Goal: Task Accomplishment & Management: Manage account settings

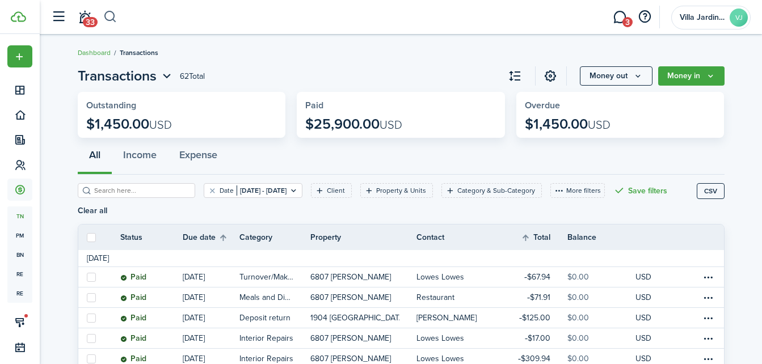
click at [111, 19] on button "button" at bounding box center [110, 16] width 14 height 19
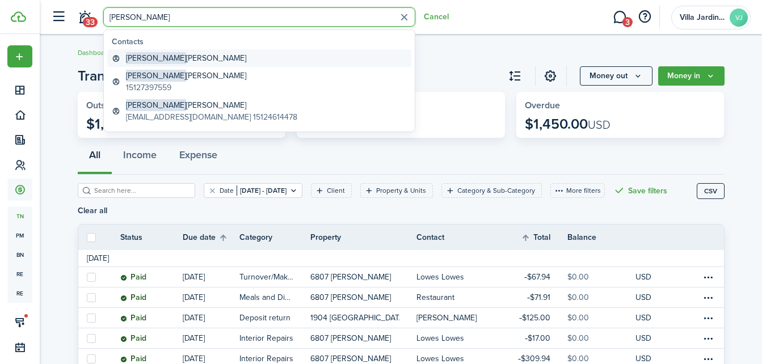
type input "[PERSON_NAME]"
click at [170, 61] on global-search-item-title "[PERSON_NAME]" at bounding box center [186, 58] width 120 height 12
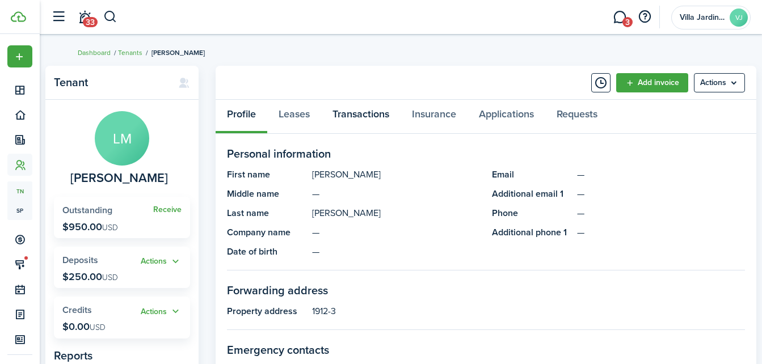
click at [366, 118] on link "Transactions" at bounding box center [360, 117] width 79 height 34
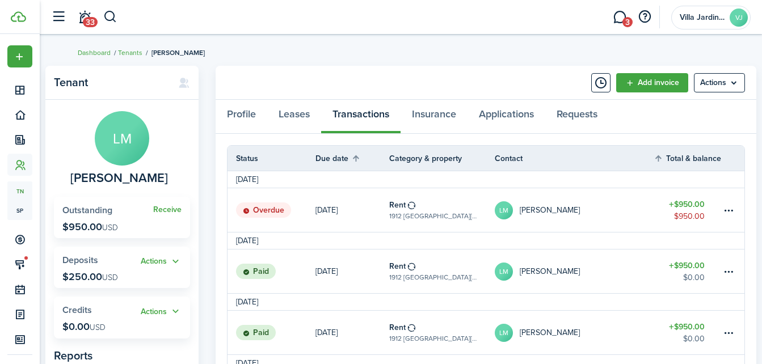
click at [435, 211] on table-subtitle "1912 [GEOGRAPHIC_DATA][PERSON_NAME], Unit 3" at bounding box center [433, 216] width 89 height 10
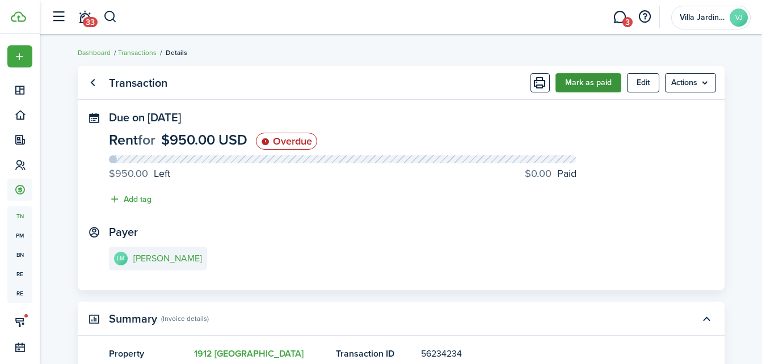
click at [576, 89] on button "Mark as paid" at bounding box center [589, 82] width 66 height 19
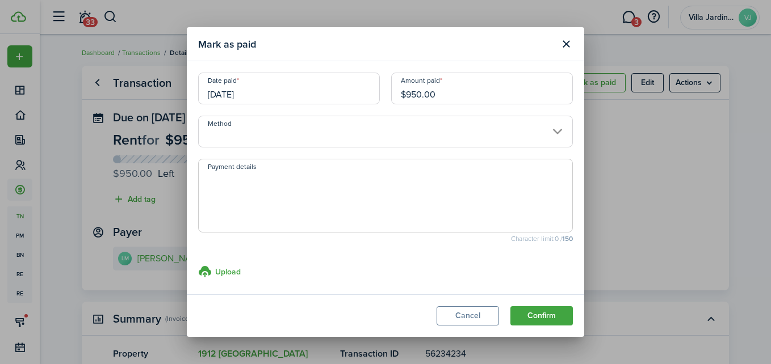
drag, startPoint x: 431, startPoint y: 120, endPoint x: 427, endPoint y: 146, distance: 26.4
click at [430, 132] on input "Method" at bounding box center [385, 132] width 375 height 32
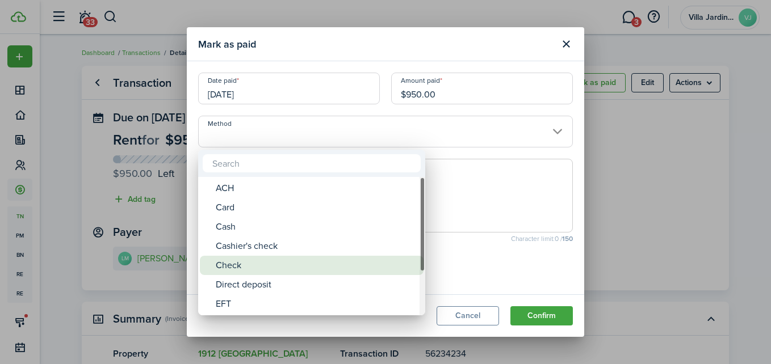
click at [299, 258] on div "Check" at bounding box center [316, 265] width 201 height 19
type input "Check"
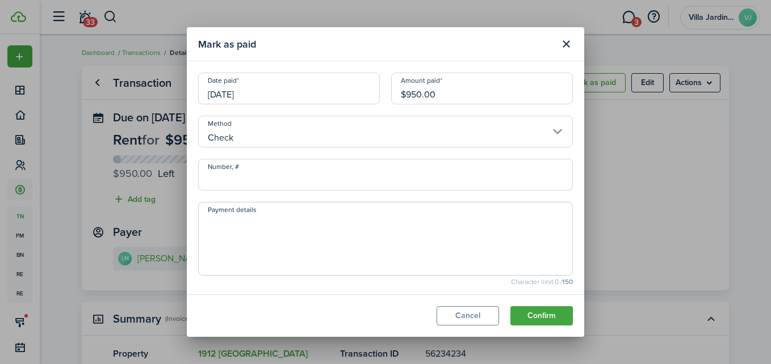
click at [284, 183] on input "Number, #" at bounding box center [385, 175] width 375 height 32
type input "000"
click at [444, 254] on textarea "Payment details" at bounding box center [386, 242] width 374 height 55
type textarea "paid 10/08"
click at [552, 314] on button "Confirm" at bounding box center [541, 316] width 62 height 19
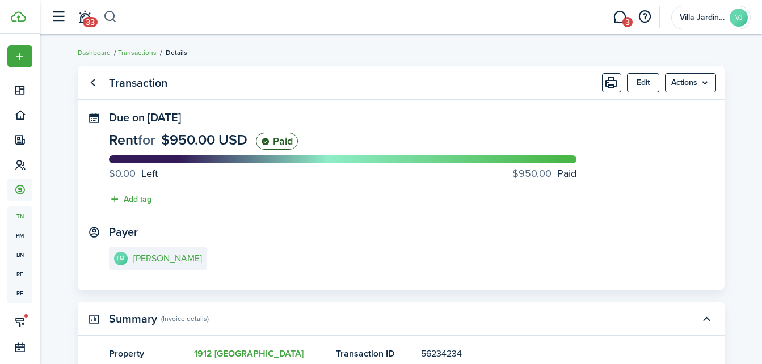
click at [109, 19] on button "button" at bounding box center [110, 16] width 14 height 19
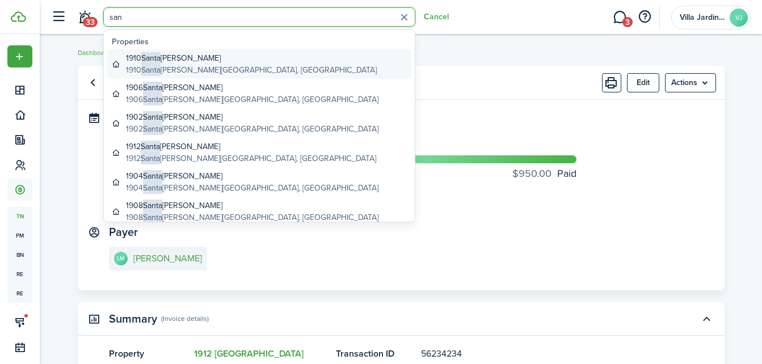
type input "san"
click at [182, 56] on global-search-item-title "1910 [GEOGRAPHIC_DATA][PERSON_NAME]" at bounding box center [251, 58] width 251 height 12
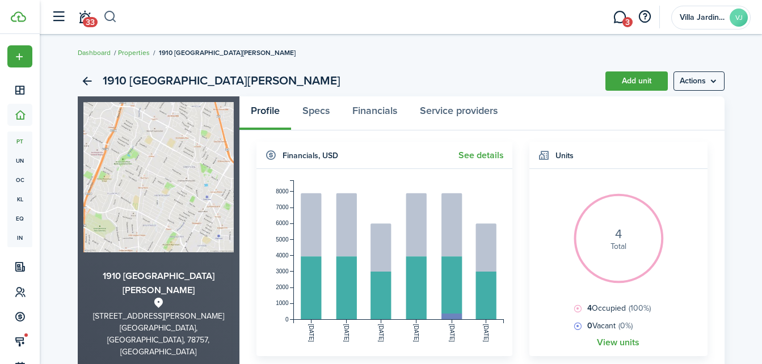
click at [111, 19] on button "button" at bounding box center [110, 16] width 14 height 19
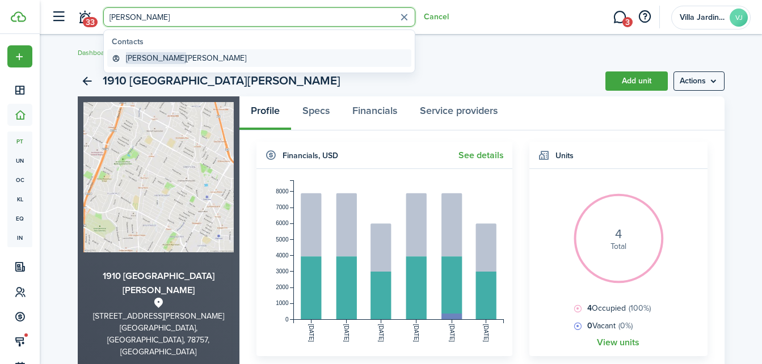
type input "[PERSON_NAME]"
click at [181, 59] on link "[PERSON_NAME]" at bounding box center [259, 58] width 304 height 18
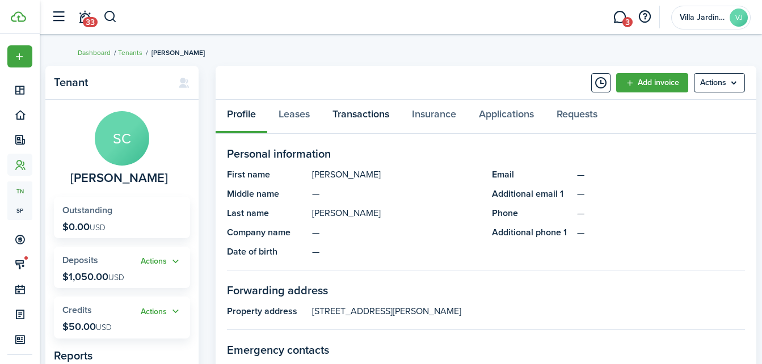
click at [353, 114] on link "Transactions" at bounding box center [360, 117] width 79 height 34
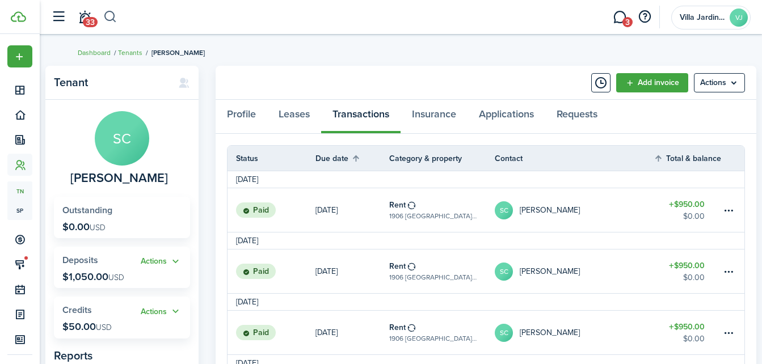
click at [112, 18] on button "button" at bounding box center [110, 16] width 14 height 19
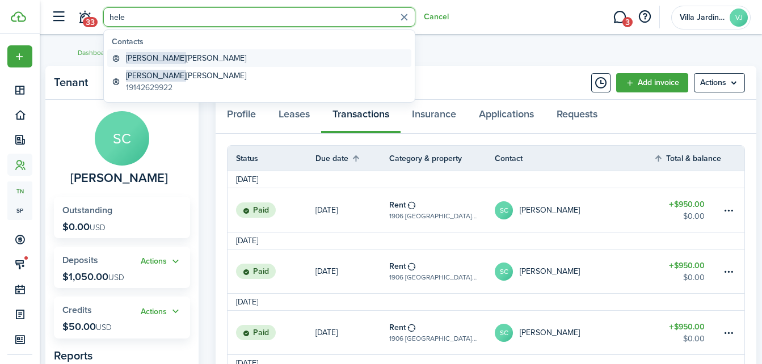
type input "hele"
click at [160, 53] on global-search-item-title "[PERSON_NAME]" at bounding box center [186, 58] width 120 height 12
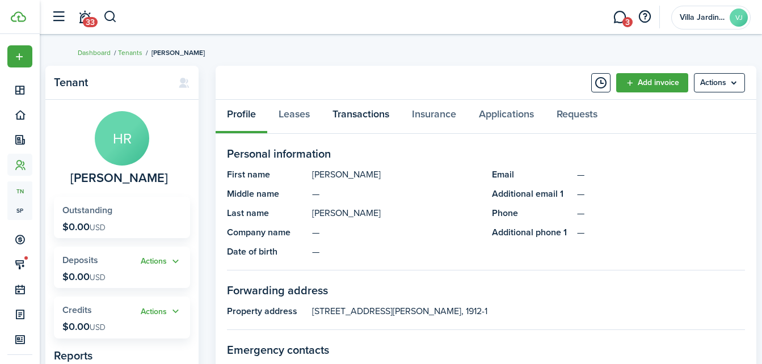
click at [374, 118] on link "Transactions" at bounding box center [360, 117] width 79 height 34
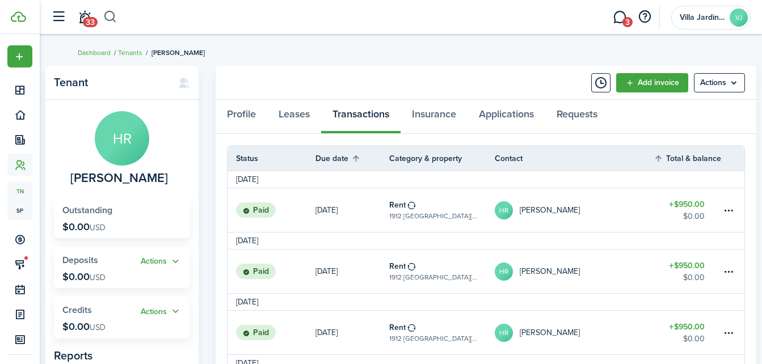
click at [106, 15] on button "button" at bounding box center [110, 16] width 14 height 19
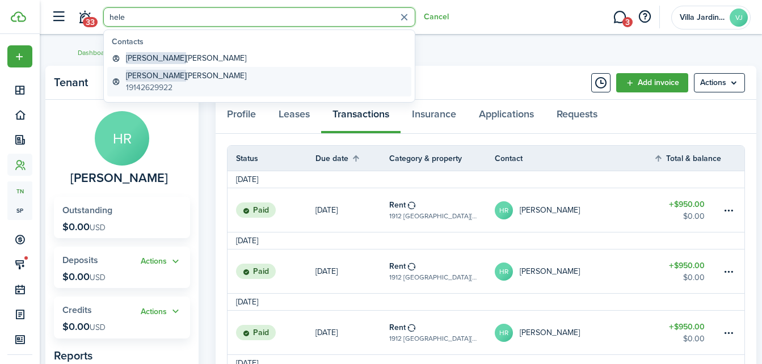
type input "hele"
click at [165, 87] on global-search-item-description "19142629922" at bounding box center [186, 88] width 120 height 12
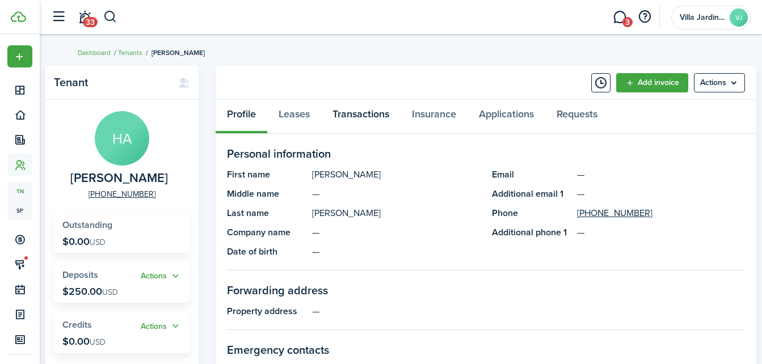
click at [357, 114] on link "Transactions" at bounding box center [360, 117] width 79 height 34
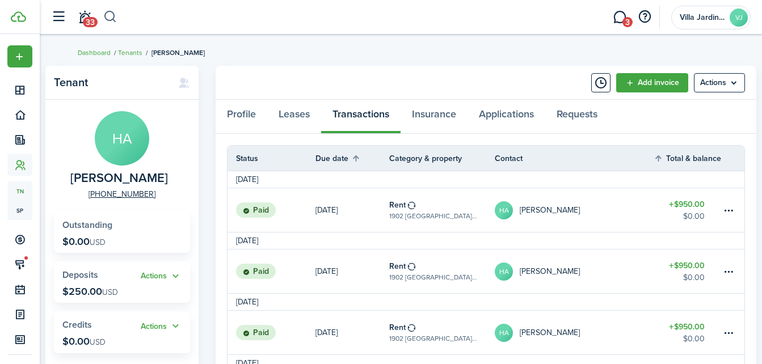
click at [107, 17] on button "button" at bounding box center [110, 16] width 14 height 19
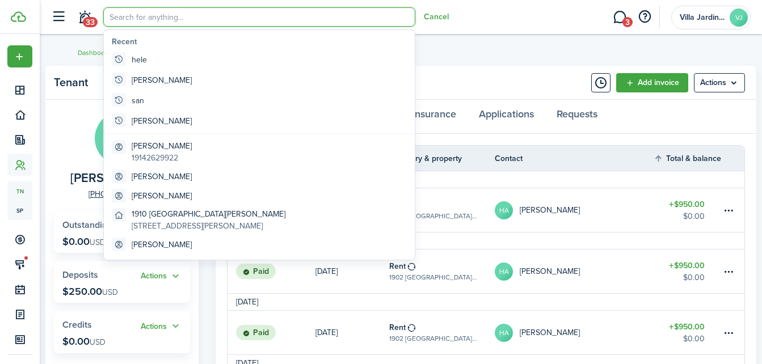
click at [457, 52] on breadcrumb "Dashboard Tenants [PERSON_NAME]" at bounding box center [401, 47] width 647 height 26
